Goal: Task Accomplishment & Management: Complete application form

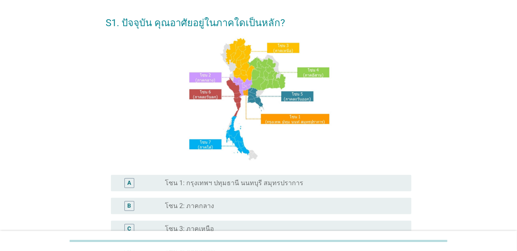
scroll to position [164, 0]
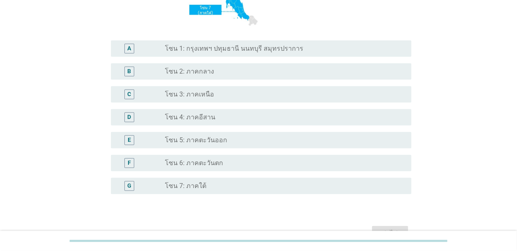
click at [146, 77] on div "B" at bounding box center [141, 72] width 48 height 10
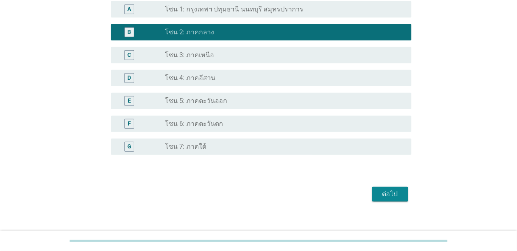
scroll to position [212, 0]
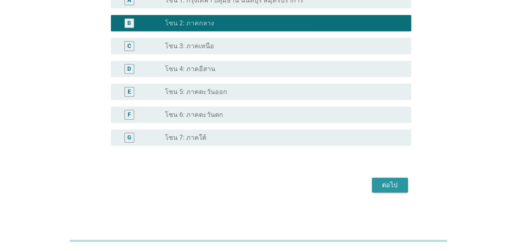
click at [398, 185] on div "ต่อไป" at bounding box center [390, 186] width 23 height 10
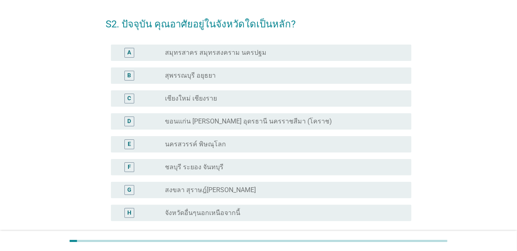
scroll to position [41, 0]
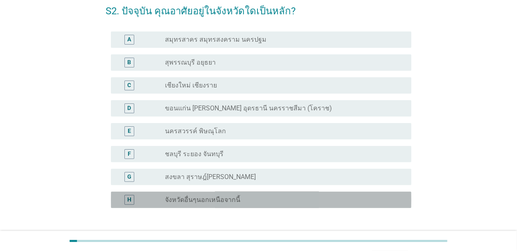
click at [203, 194] on div "H radio_button_unchecked จังหวัดอื่นๆนอกเหนือจากนี้" at bounding box center [261, 200] width 300 height 16
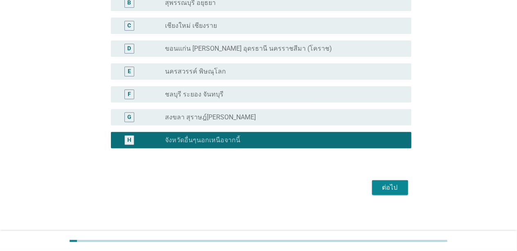
scroll to position [103, 0]
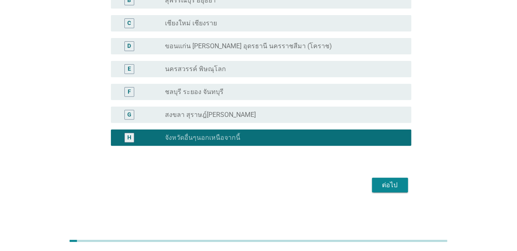
click at [382, 187] on div "ต่อไป" at bounding box center [390, 186] width 23 height 10
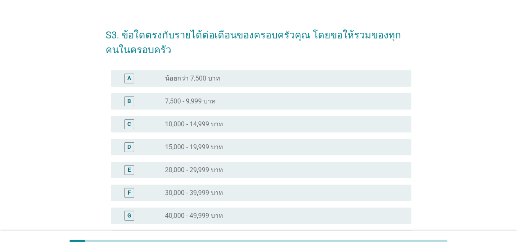
scroll to position [0, 0]
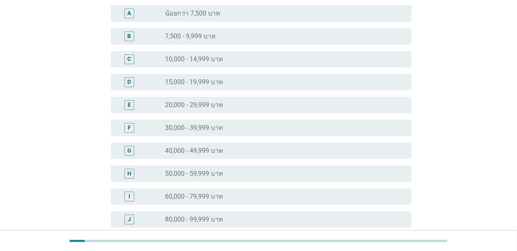
click at [180, 175] on label "50,000 - 59,999 บาท" at bounding box center [194, 174] width 58 height 8
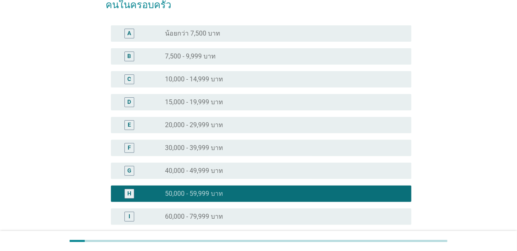
scroll to position [233, 0]
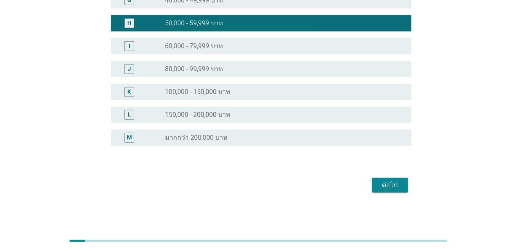
click at [390, 184] on div "ต่อไป" at bounding box center [390, 186] width 23 height 10
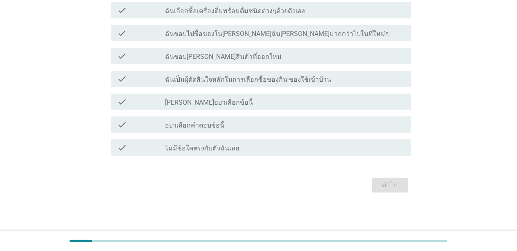
scroll to position [0, 0]
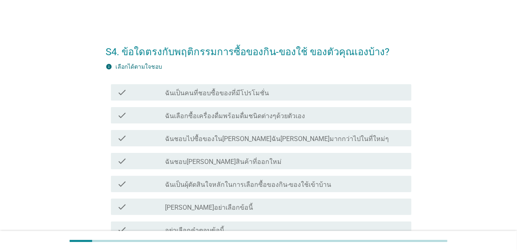
click at [238, 91] on label "ฉันเป็นคนที่ชอบซื้อของที่มีโปรโมชั่น" at bounding box center [217, 93] width 104 height 8
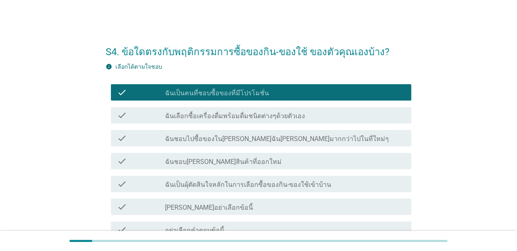
click at [299, 115] on div "check_box_outline_blank ฉันเลือกซื้อเครื่องดื่มพร้อมดื่มชนิดต่างๆด้วยตัวเอง" at bounding box center [284, 116] width 239 height 10
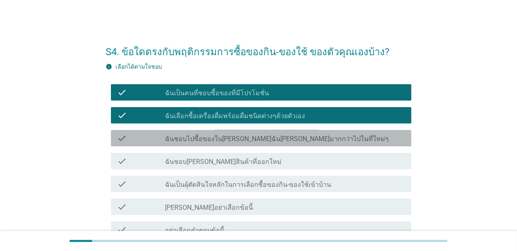
click at [300, 140] on label "ฉันชอบไปซื้อของใน[PERSON_NAME]ฉัน[PERSON_NAME]มากกว่าไปในที่ใหม่ๆ" at bounding box center [277, 139] width 224 height 8
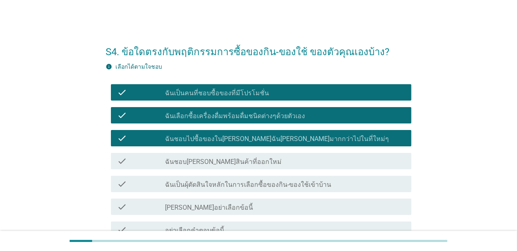
click at [276, 164] on div "check_box_outline_blank ฉันชอบ[PERSON_NAME]สินค้าที่ออกใหม่" at bounding box center [284, 161] width 239 height 10
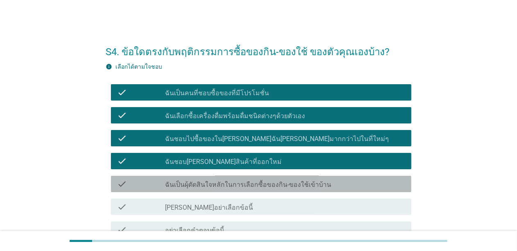
click at [296, 183] on label "ฉันเป็นผุ้ตัดสินใจหลักในการเลือกซื้อของกิน-ของใช้เข้าบ้าน" at bounding box center [248, 185] width 166 height 8
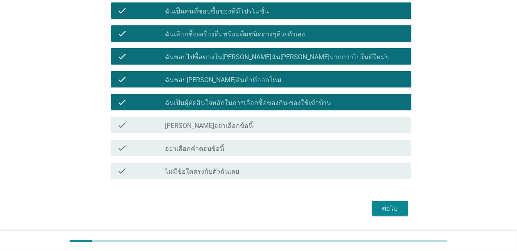
scroll to position [105, 0]
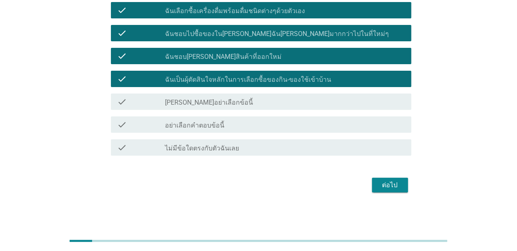
click at [390, 184] on div "ต่อไป" at bounding box center [390, 186] width 23 height 10
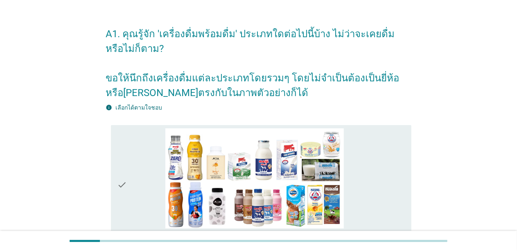
scroll to position [82, 0]
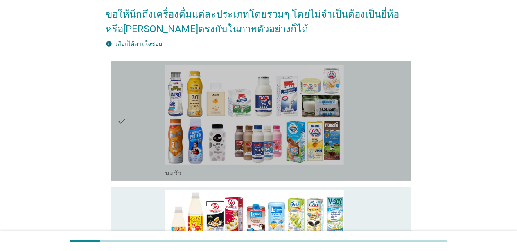
click at [156, 136] on div "check" at bounding box center [141, 121] width 48 height 113
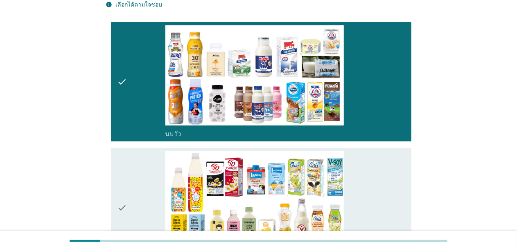
scroll to position [123, 0]
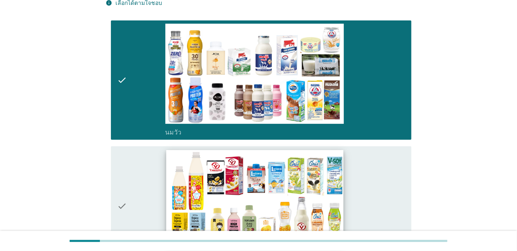
click at [206, 195] on img at bounding box center [254, 199] width 177 height 99
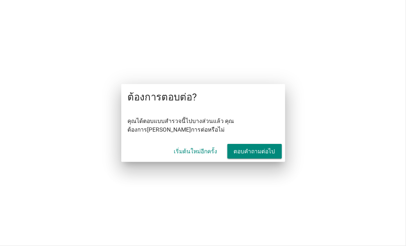
click at [255, 147] on font "ตอบคำถามต่อไป" at bounding box center [254, 151] width 41 height 9
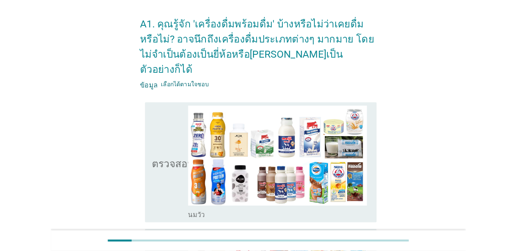
scroll to position [41, 0]
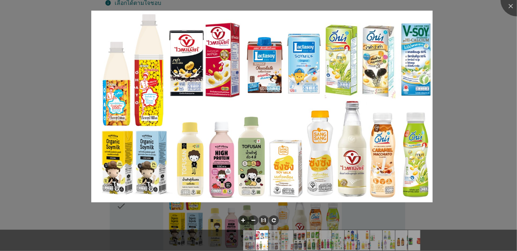
scroll to position [123, 0]
click at [511, 7] on div at bounding box center [517, 0] width 33 height 33
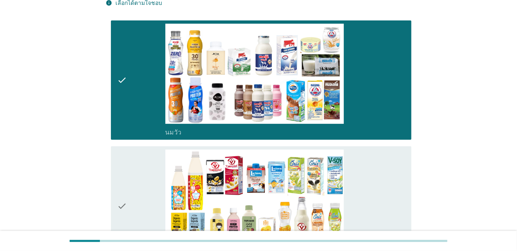
scroll to position [164, 0]
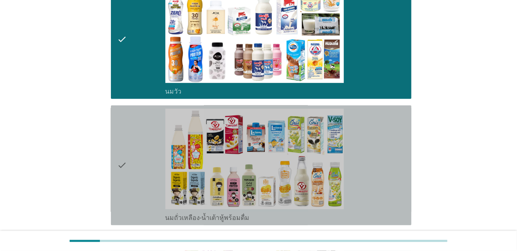
click at [120, 151] on icon "check" at bounding box center [122, 165] width 10 height 113
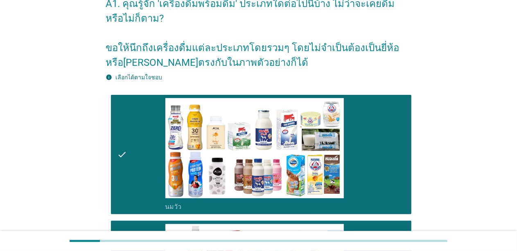
scroll to position [41, 0]
